Goal: Task Accomplishment & Management: Use online tool/utility

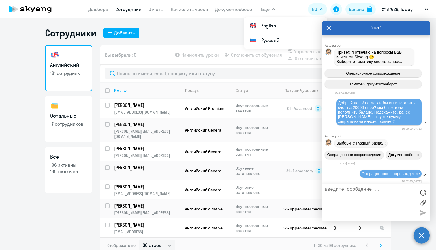
select select "30"
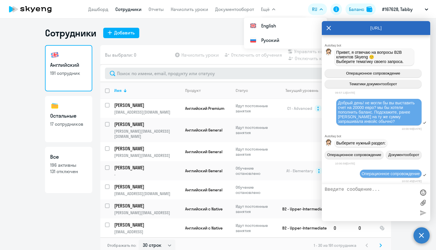
scroll to position [10590, 0]
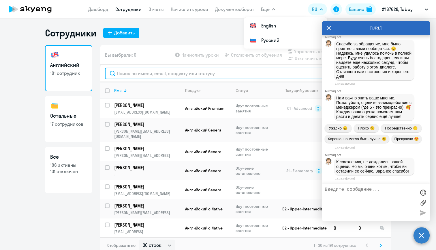
click at [148, 73] on input "text" at bounding box center [246, 74] width 282 height 12
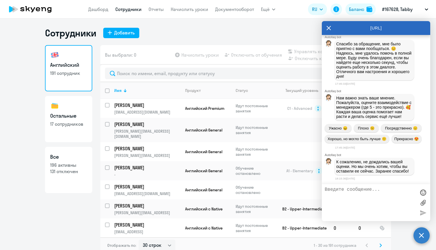
click at [359, 168] on span "К сожалению, не дождались вашей оценки. Но мы очень хотим, чтобы вы оставили ее…" at bounding box center [372, 166] width 73 height 14
click at [341, 167] on span "К сожалению, не дождались вашей оценки. Но мы очень хотим, чтобы вы оставили ее…" at bounding box center [372, 166] width 73 height 14
click at [421, 235] on circle at bounding box center [422, 235] width 16 height 16
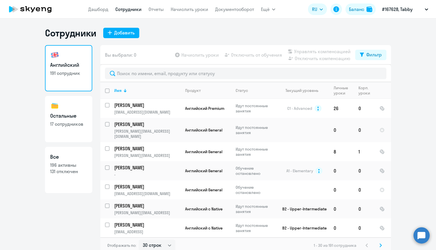
click at [421, 235] on circle at bounding box center [422, 235] width 16 height 16
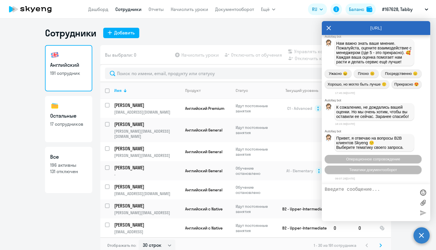
scroll to position [10627, 0]
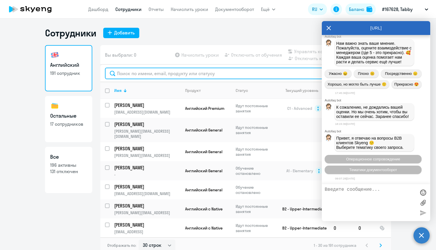
click at [131, 75] on input "text" at bounding box center [246, 74] width 282 height 12
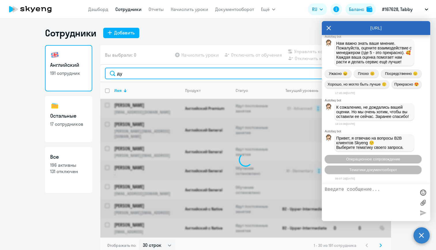
type input "д"
type input "[PERSON_NAME]"
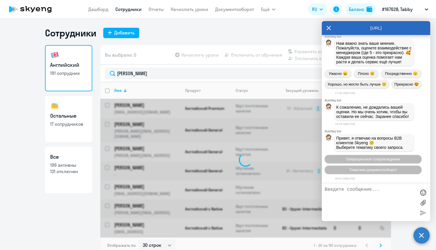
click at [421, 239] on circle at bounding box center [422, 235] width 16 height 16
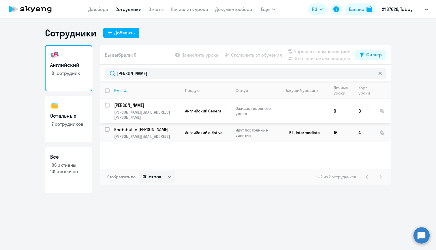
click at [166, 109] on td "[PERSON_NAME] [PERSON_NAME][EMAIL_ADDRESS][PERSON_NAME]" at bounding box center [145, 111] width 71 height 24
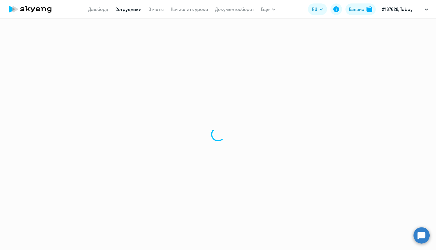
select select "english"
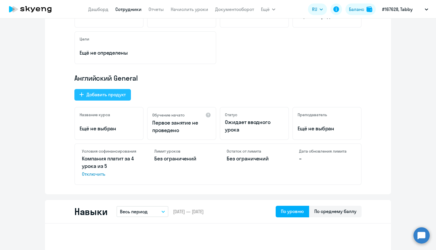
scroll to position [145, 0]
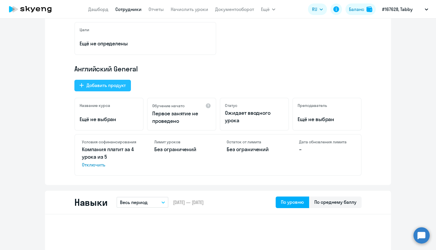
click at [124, 85] on div "Добавить продукт" at bounding box center [106, 85] width 39 height 7
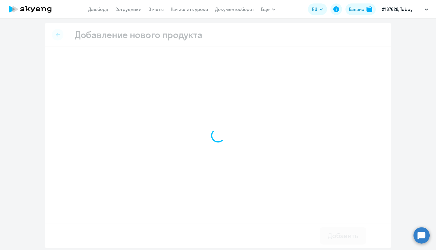
select select "screening_test"
select select "english"
